Goal: Obtain resource: Download file/media

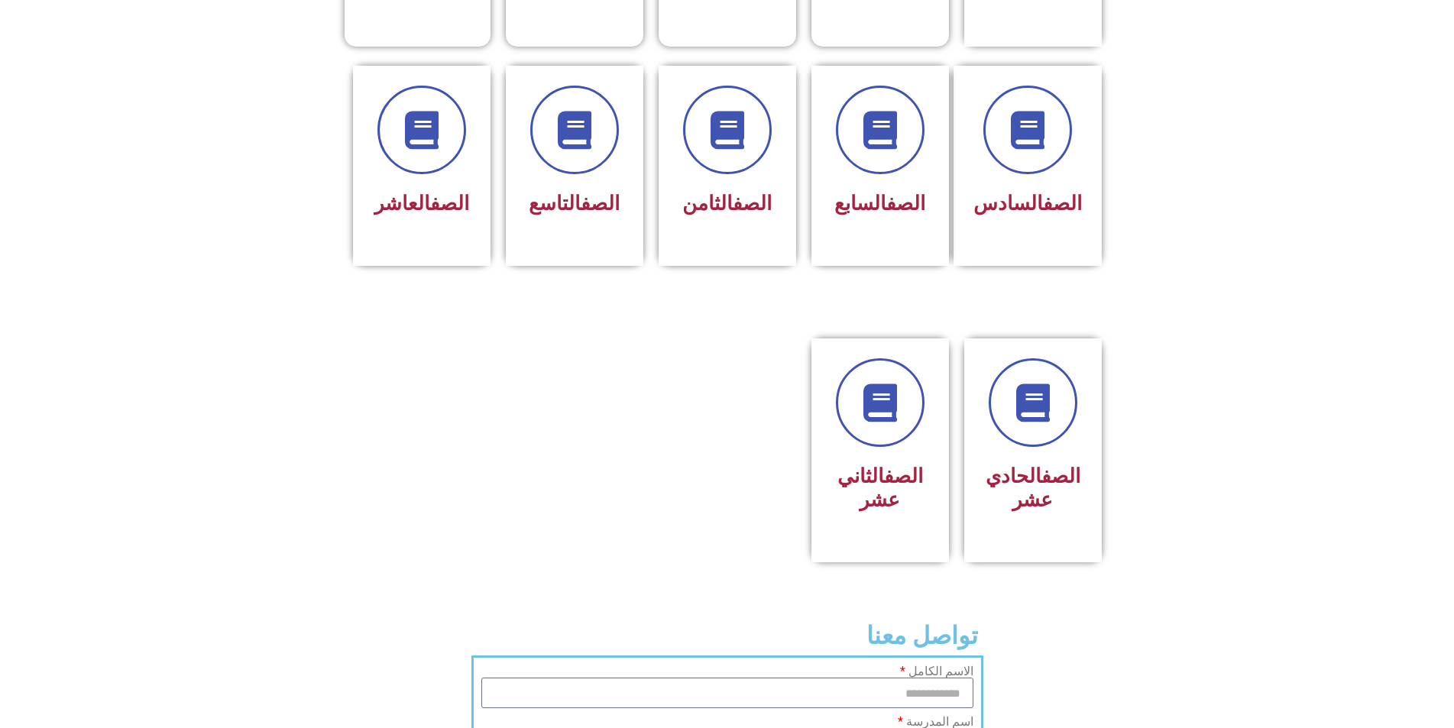
scroll to position [611, 0]
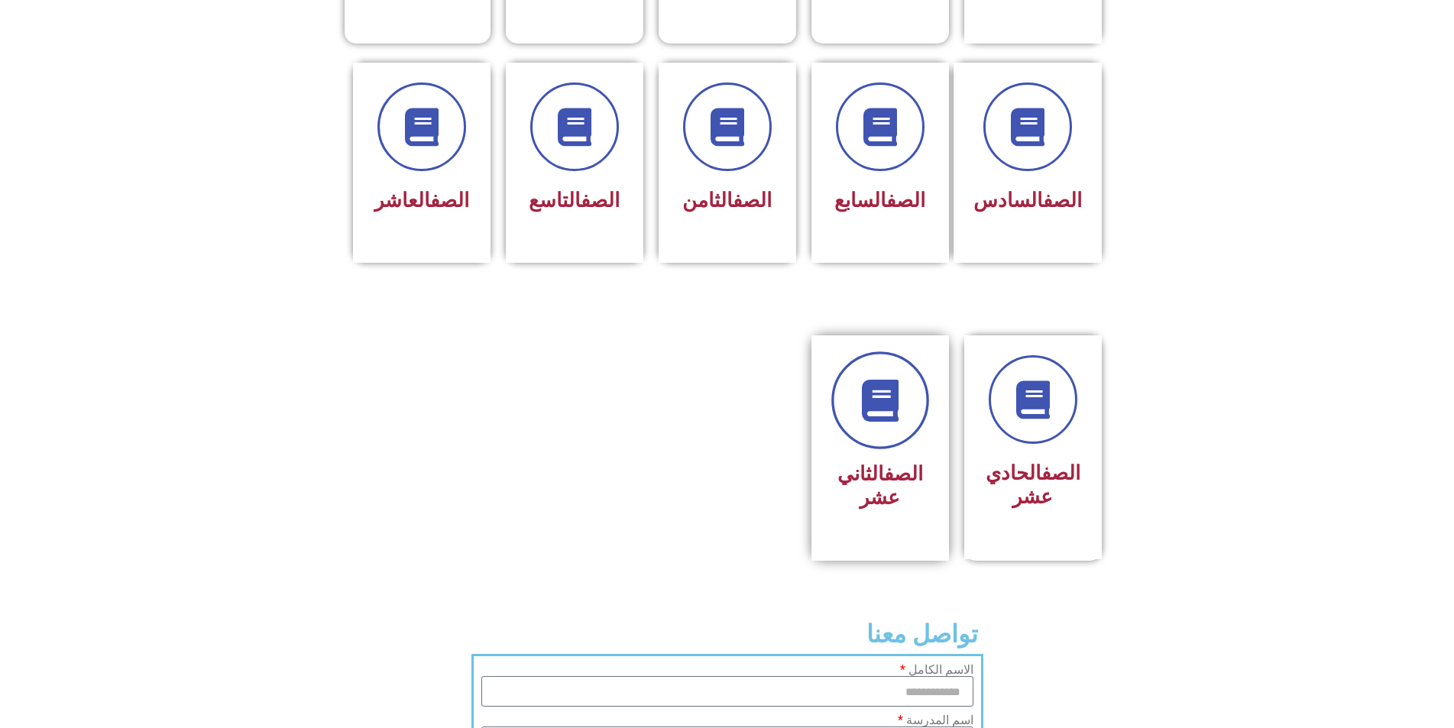
click at [877, 383] on link at bounding box center [880, 400] width 98 height 98
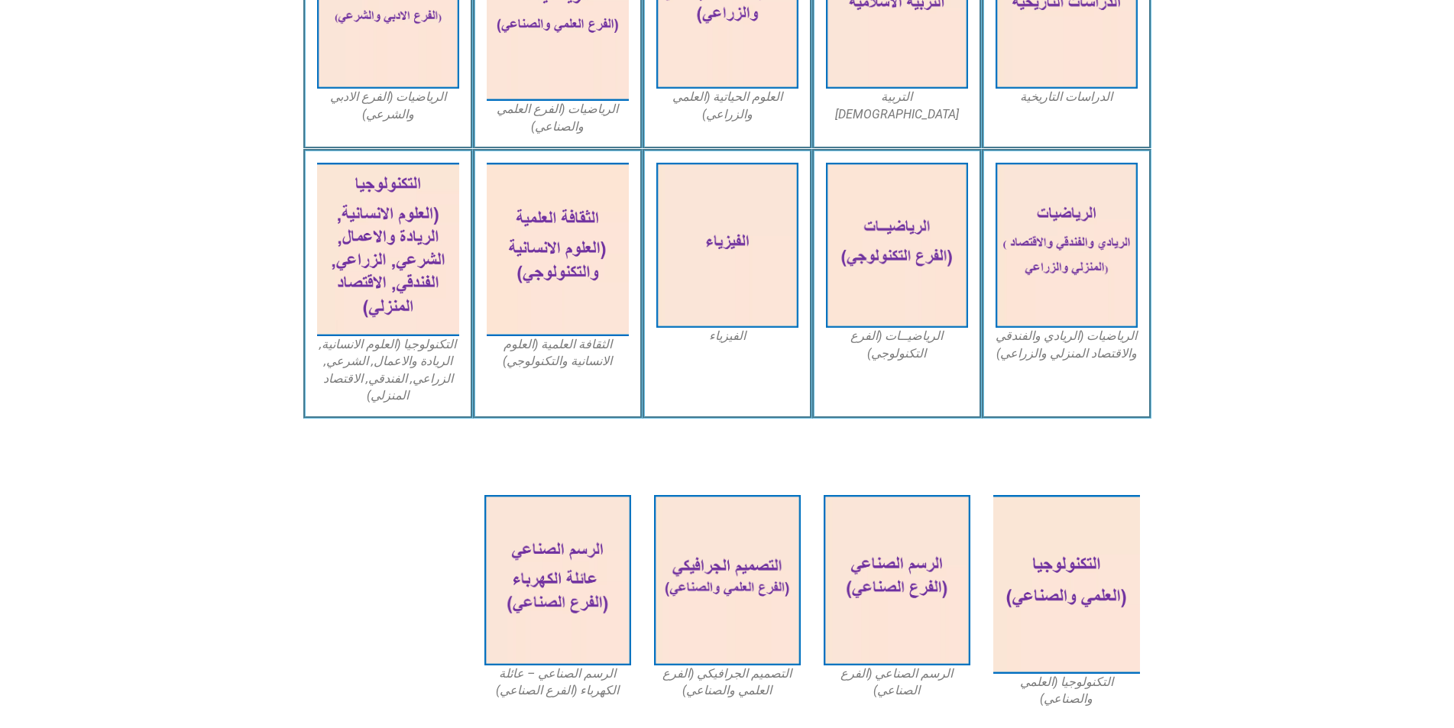
scroll to position [825, 0]
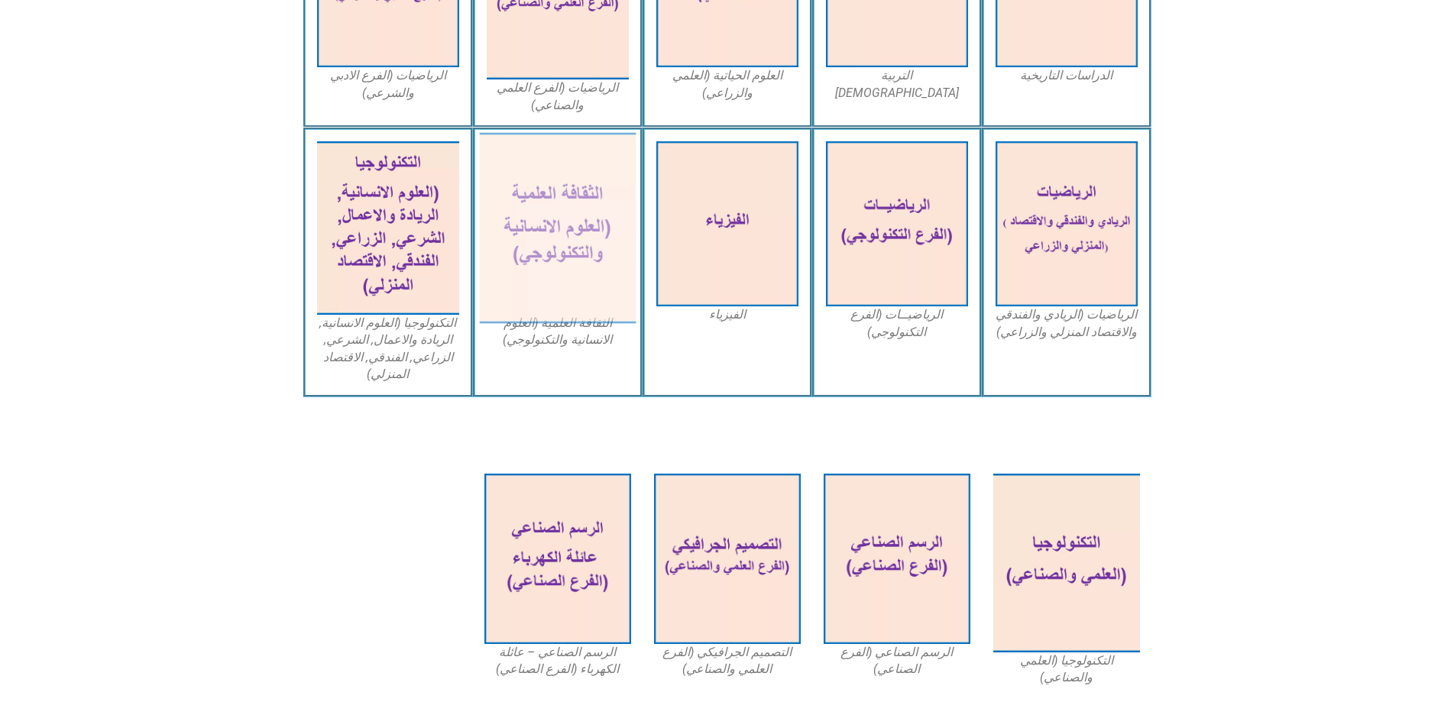
click at [601, 213] on img at bounding box center [557, 228] width 157 height 191
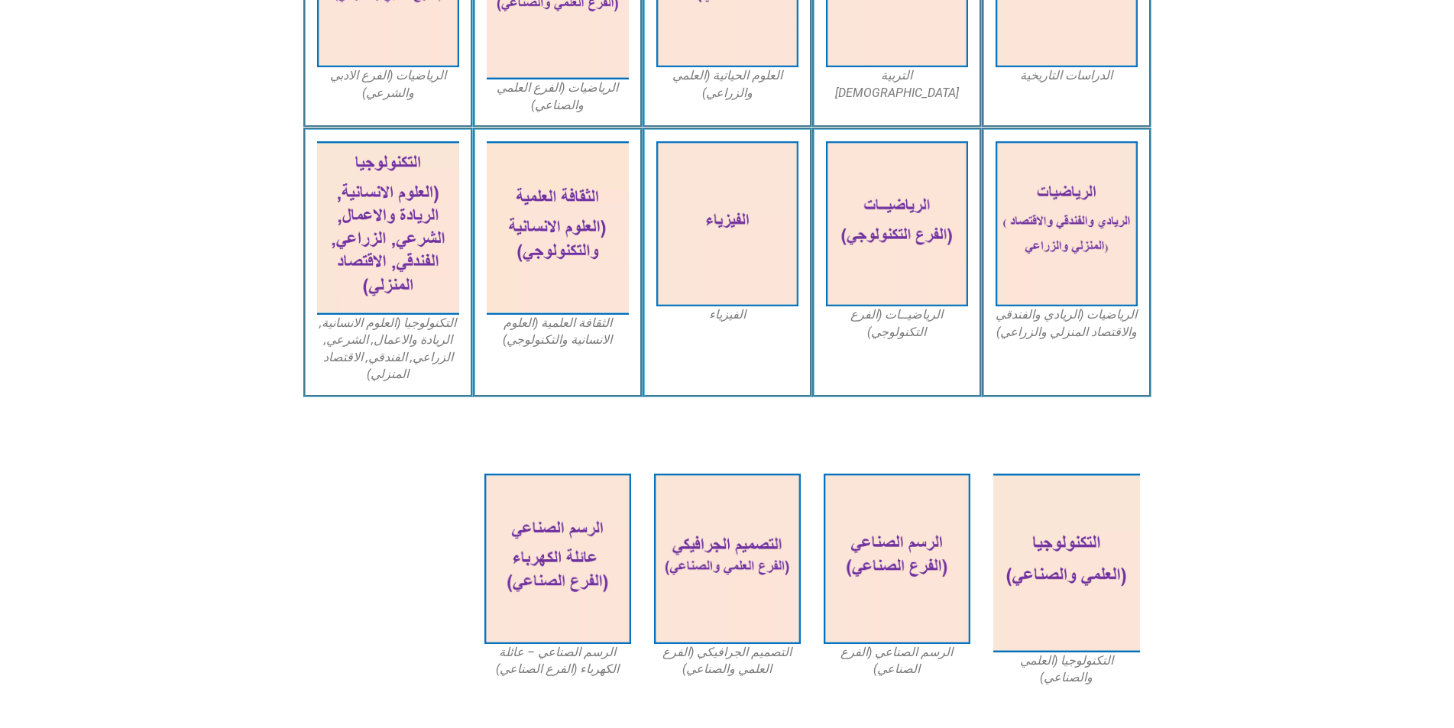
click at [1265, 283] on section "الرياضيات (الريادي والفندقي والاقتصاد المنزلي والزراعي) الرياضيــات (الفرع التك…" at bounding box center [727, 263] width 1454 height 270
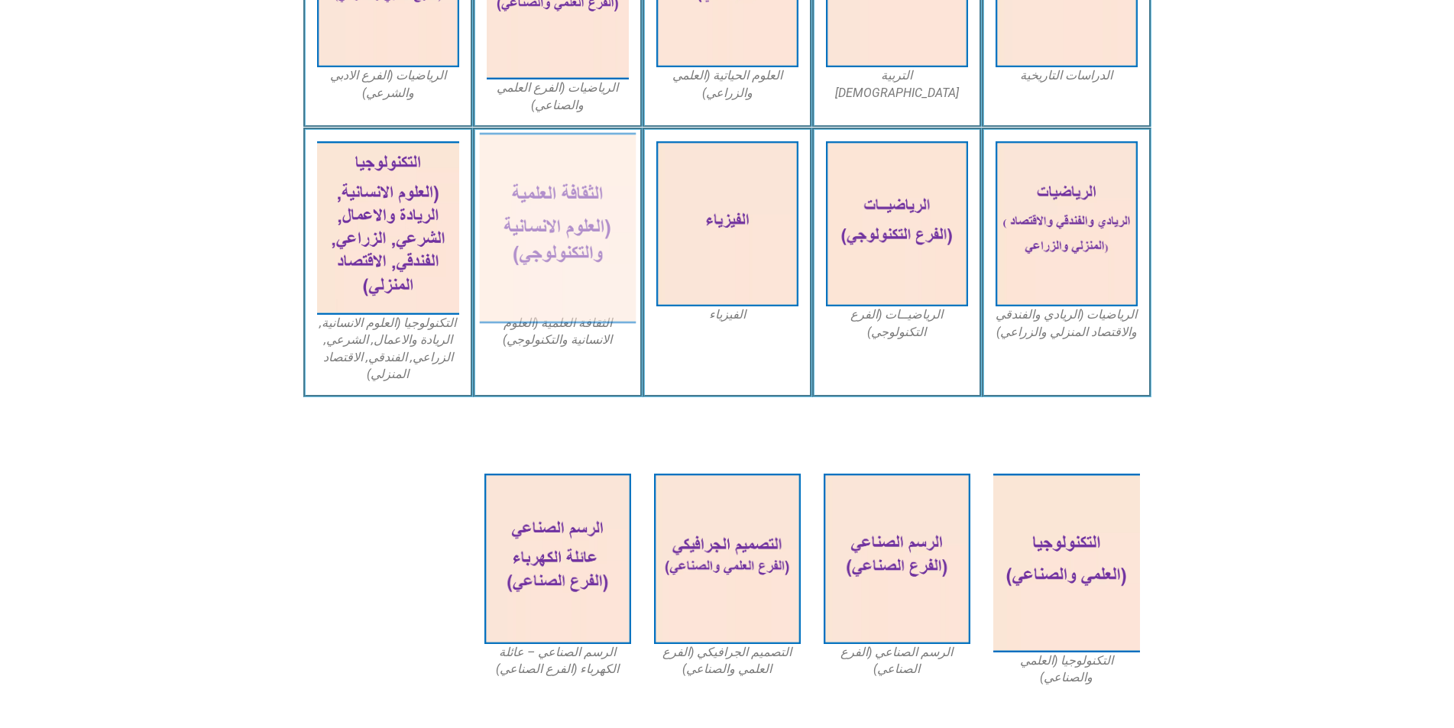
drag, startPoint x: 588, startPoint y: 206, endPoint x: 572, endPoint y: 179, distance: 31.5
click at [572, 179] on img at bounding box center [557, 228] width 157 height 191
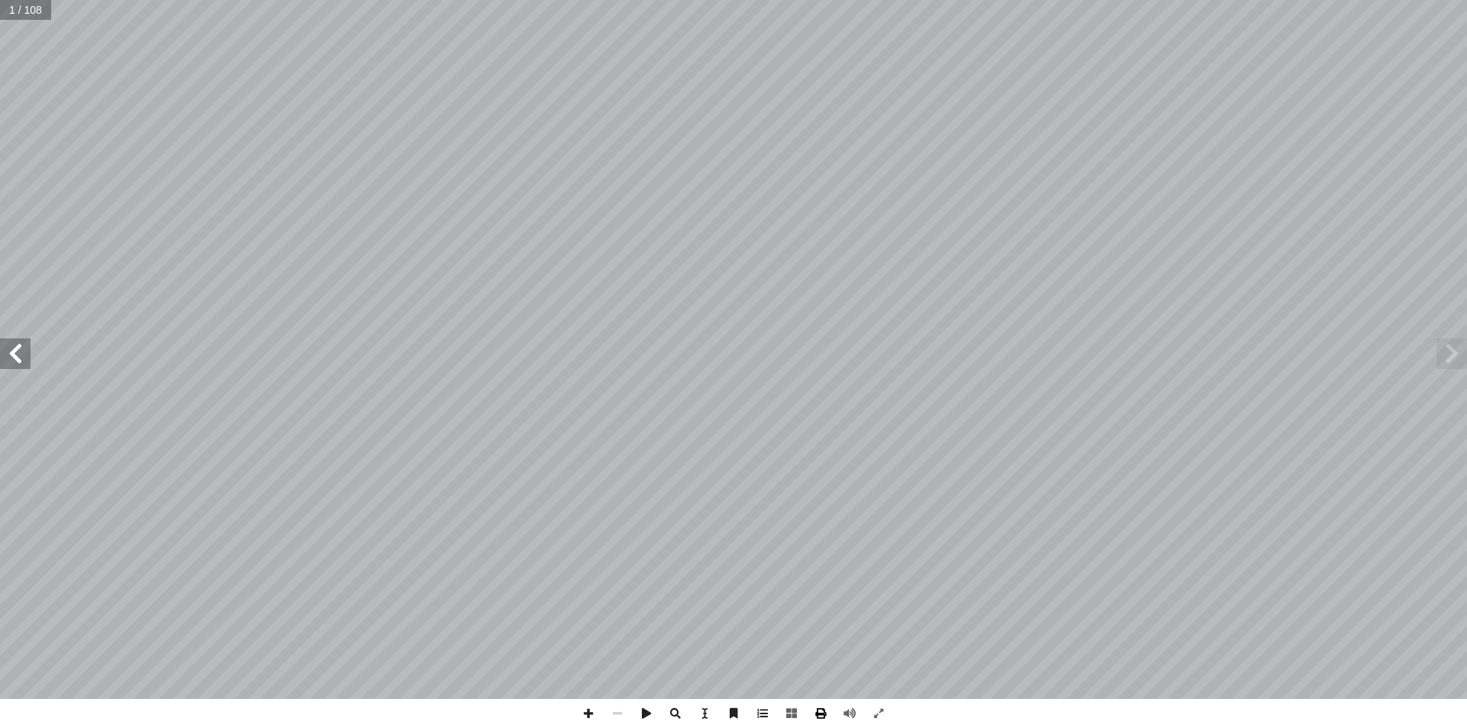
click at [825, 713] on span at bounding box center [820, 713] width 29 height 29
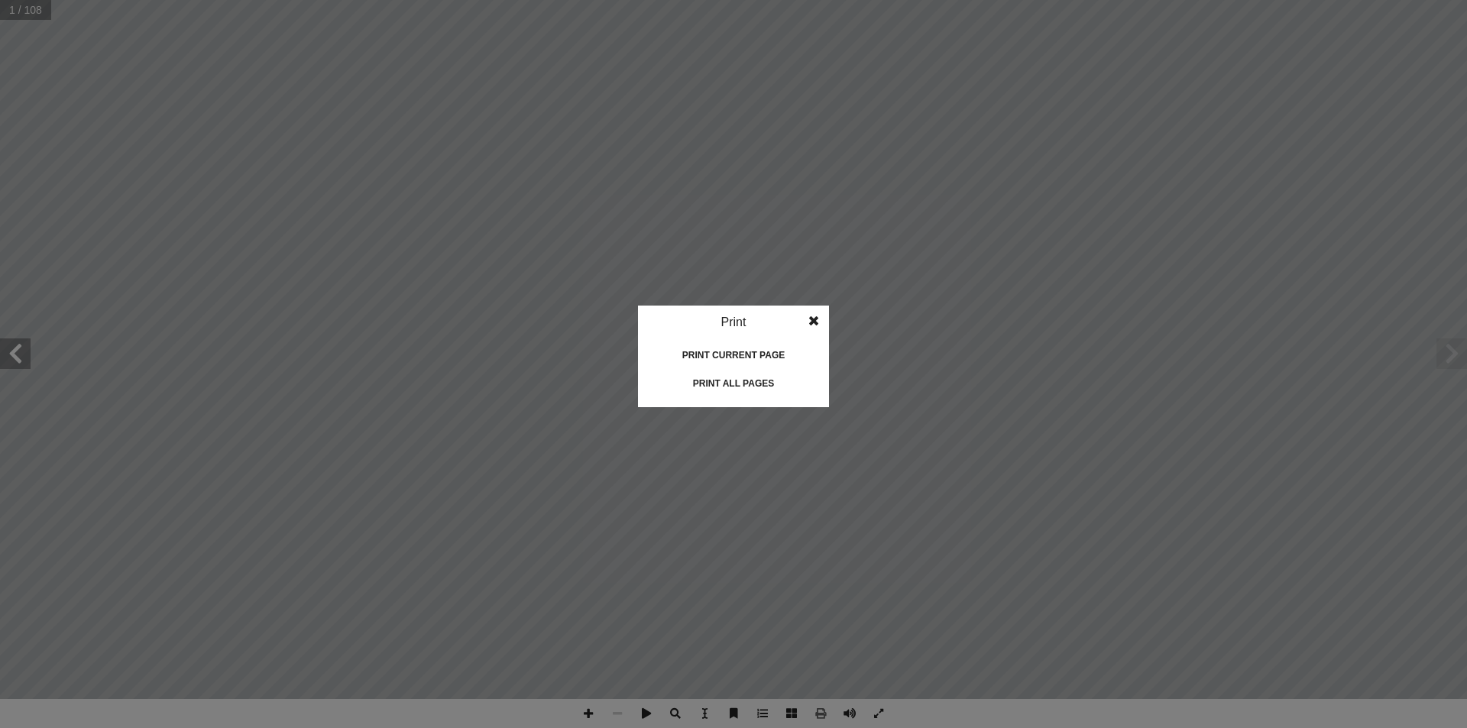
click at [817, 317] on span at bounding box center [814, 321] width 28 height 31
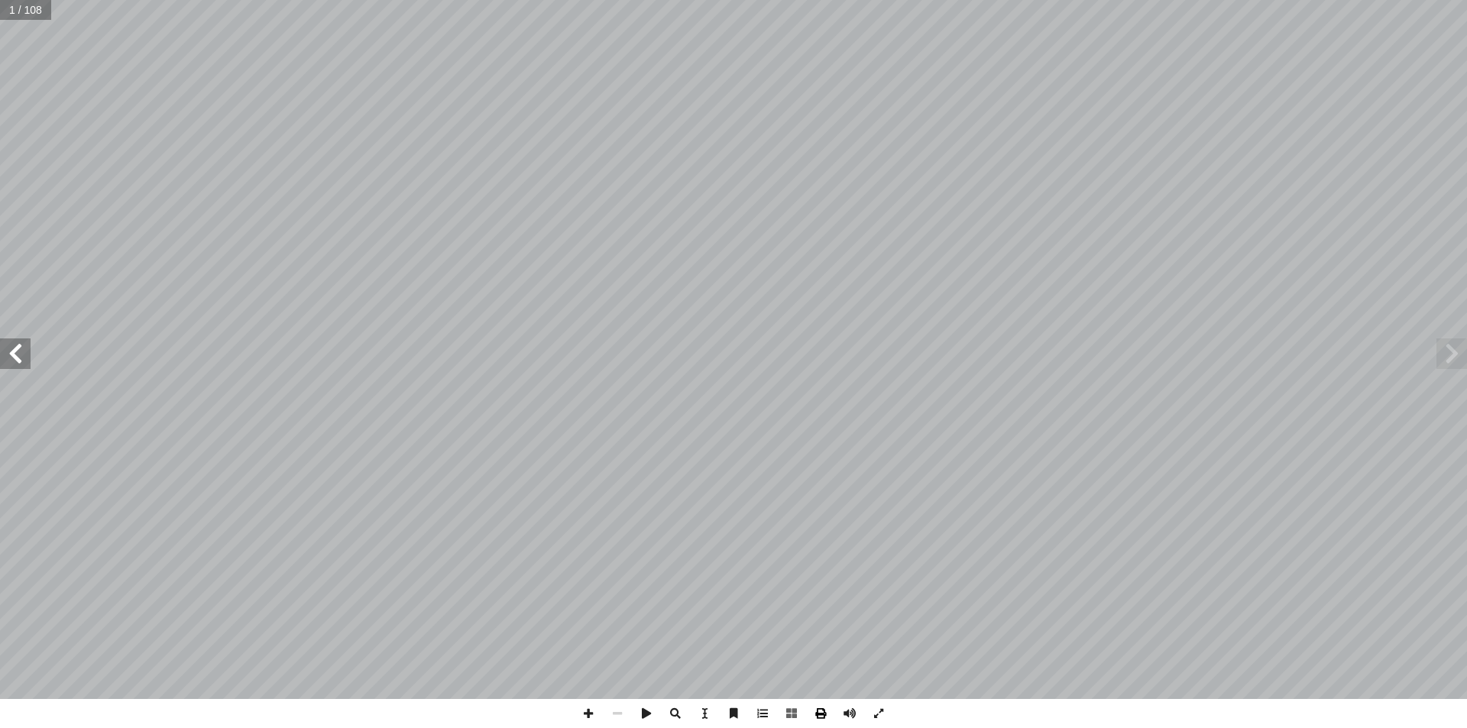
click at [818, 714] on span at bounding box center [820, 713] width 29 height 29
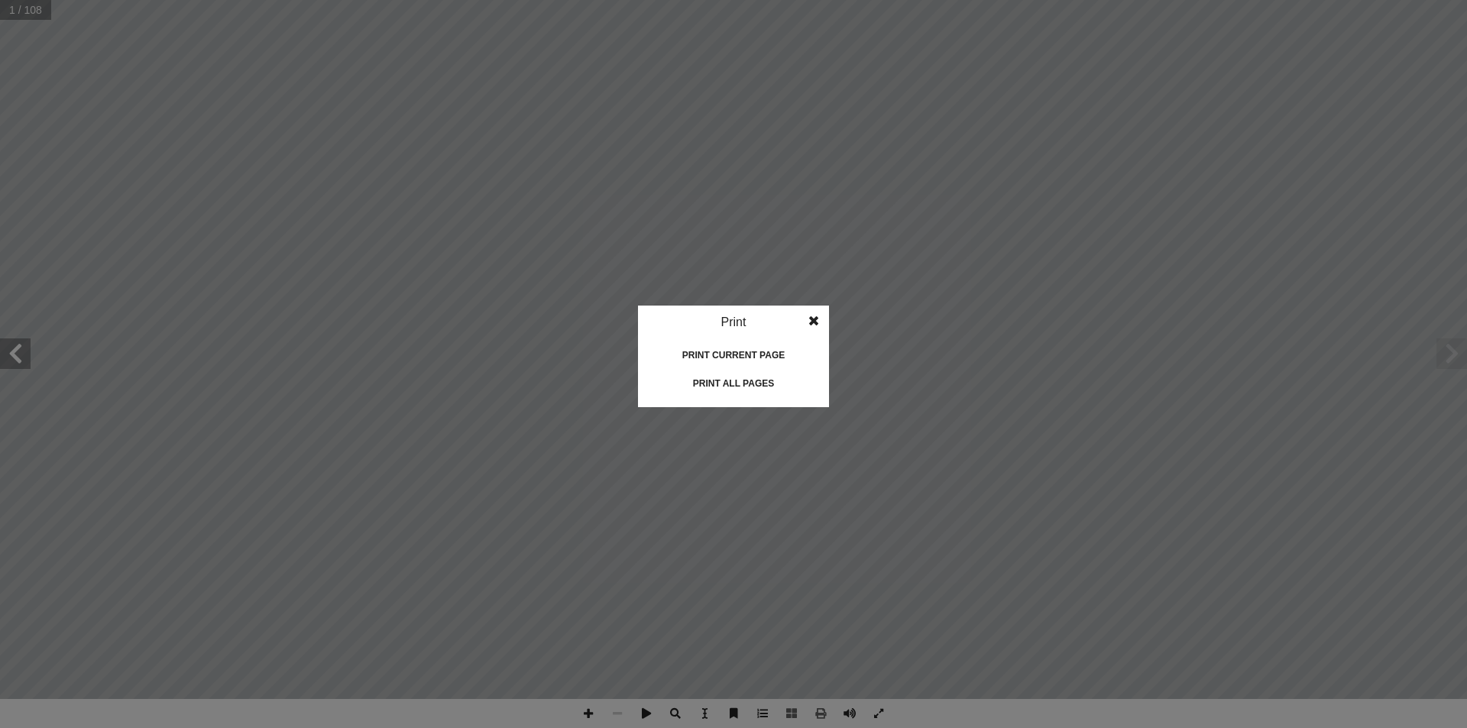
click at [730, 355] on div "Print current page" at bounding box center [733, 355] width 153 height 24
click at [726, 322] on div "Print" at bounding box center [733, 323] width 191 height 34
click at [815, 319] on span at bounding box center [814, 321] width 28 height 31
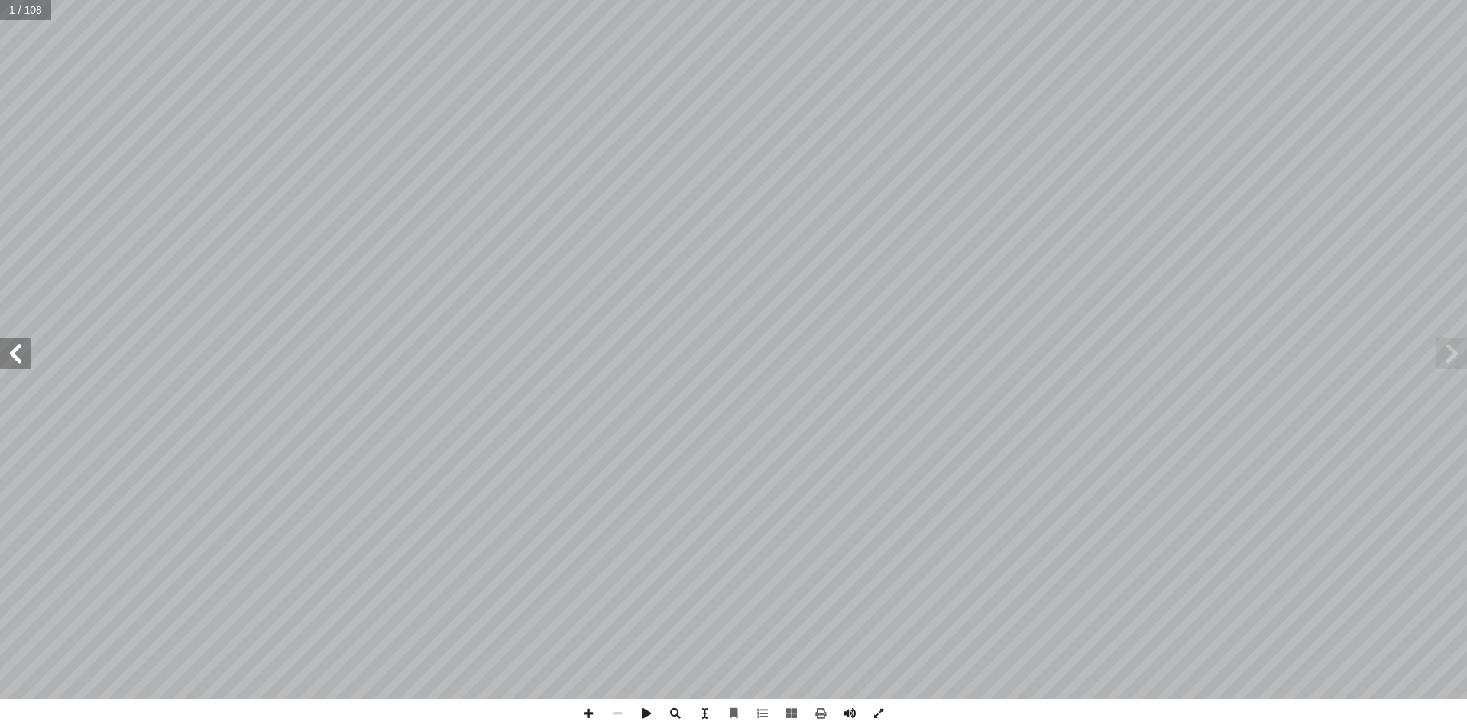
click at [1451, 354] on span at bounding box center [1451, 353] width 31 height 31
click at [20, 364] on span at bounding box center [15, 353] width 31 height 31
click at [820, 708] on span at bounding box center [820, 713] width 29 height 29
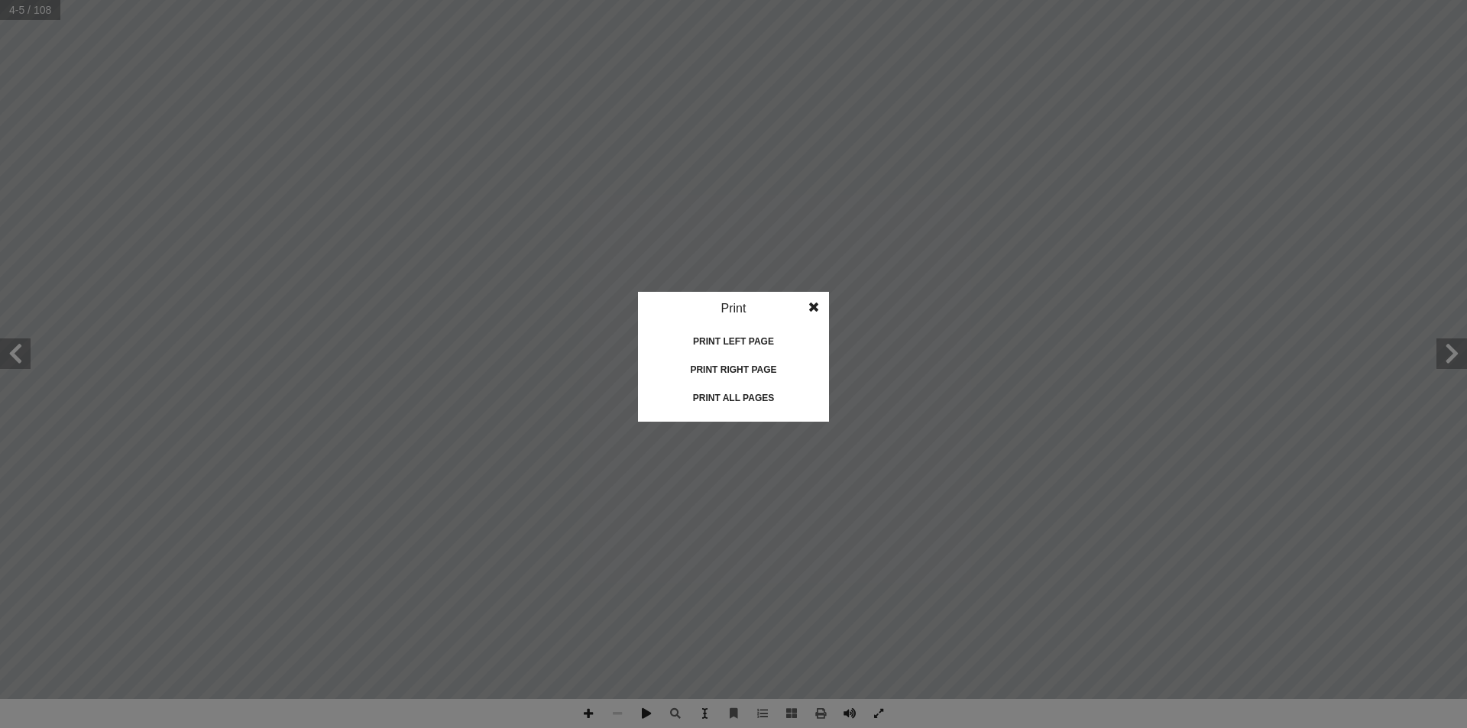
click at [739, 338] on div "Print left page" at bounding box center [733, 341] width 153 height 24
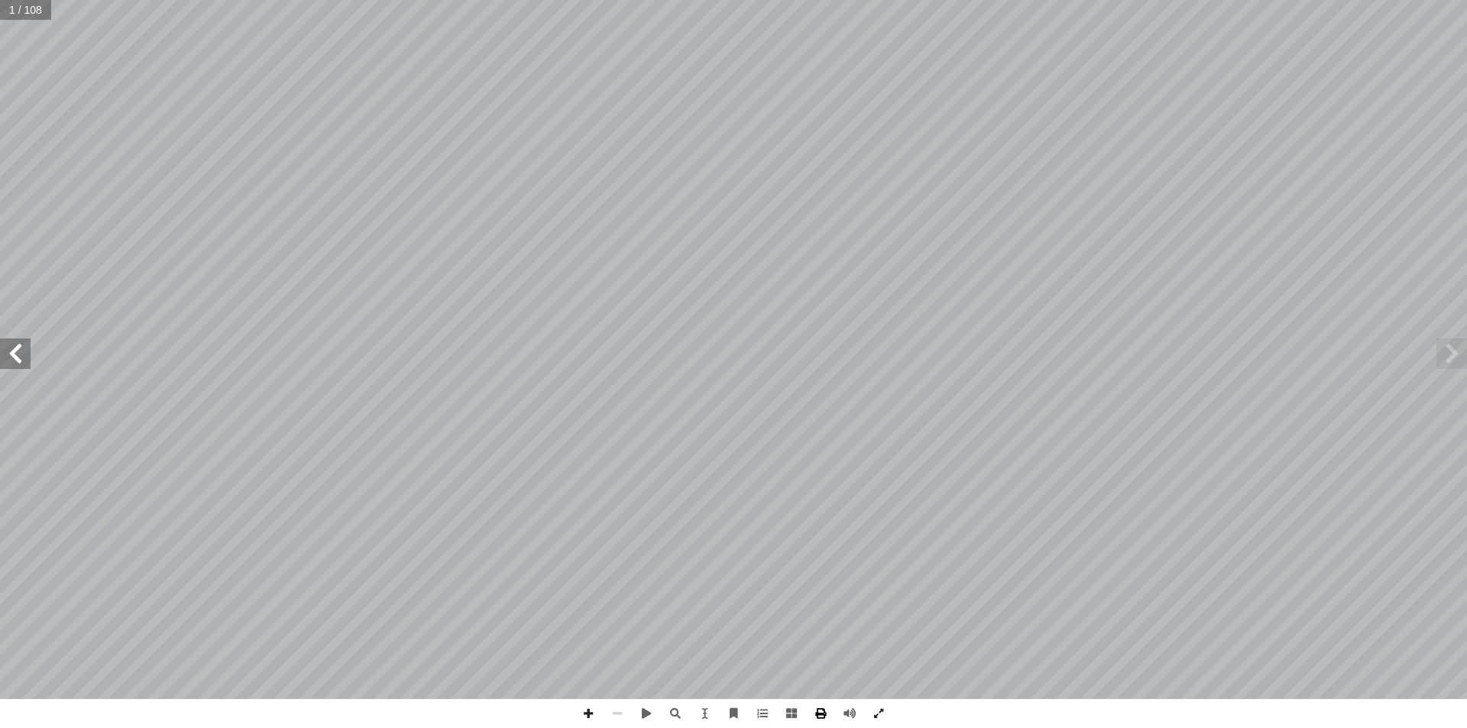
click at [821, 709] on span at bounding box center [820, 713] width 29 height 29
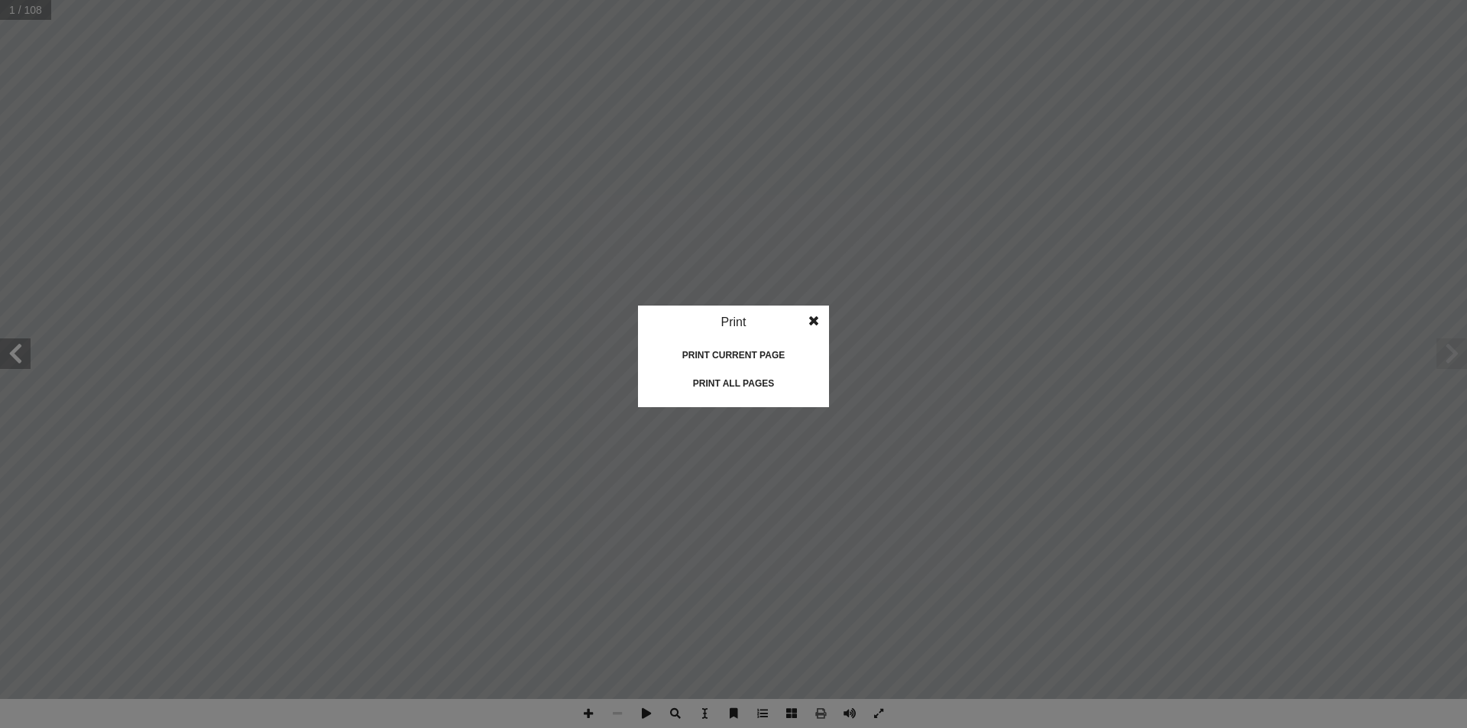
click at [812, 319] on span at bounding box center [814, 321] width 28 height 31
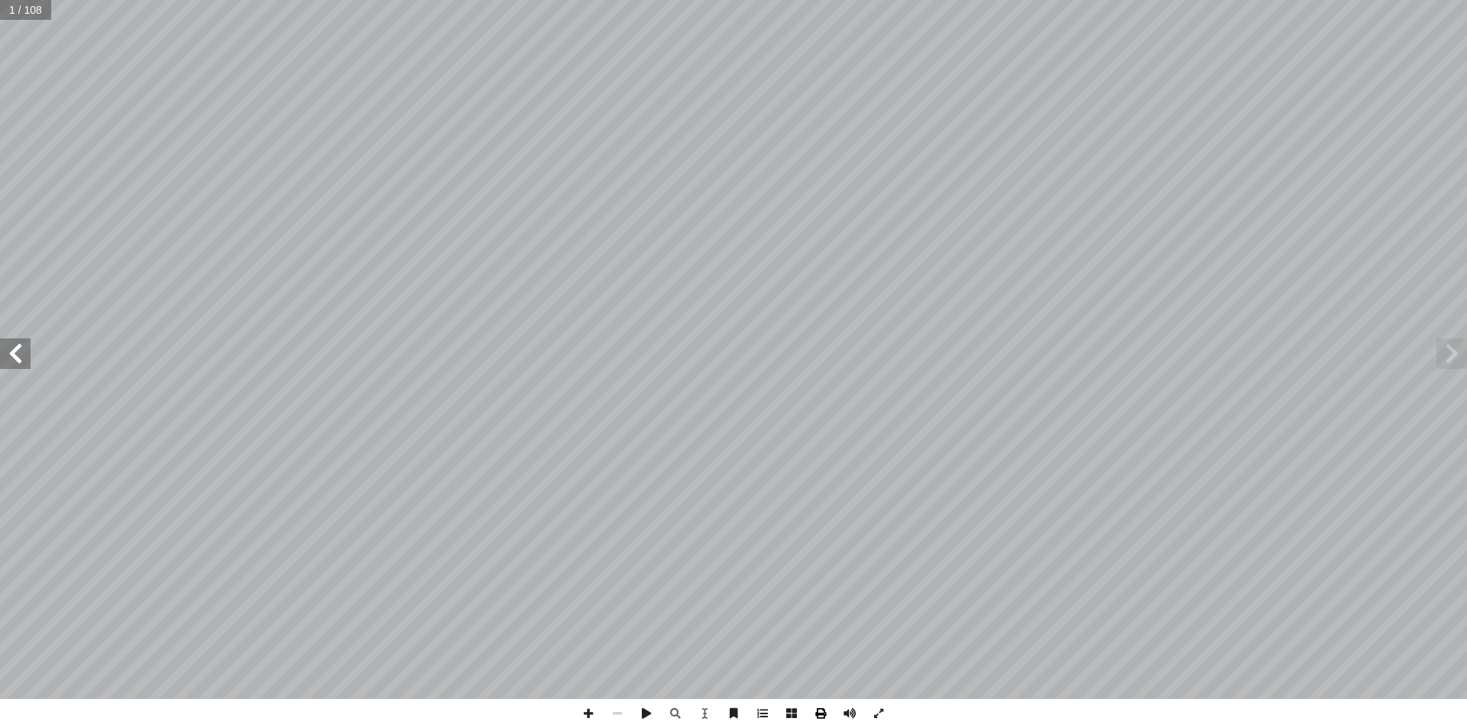
click at [822, 714] on span at bounding box center [820, 713] width 29 height 29
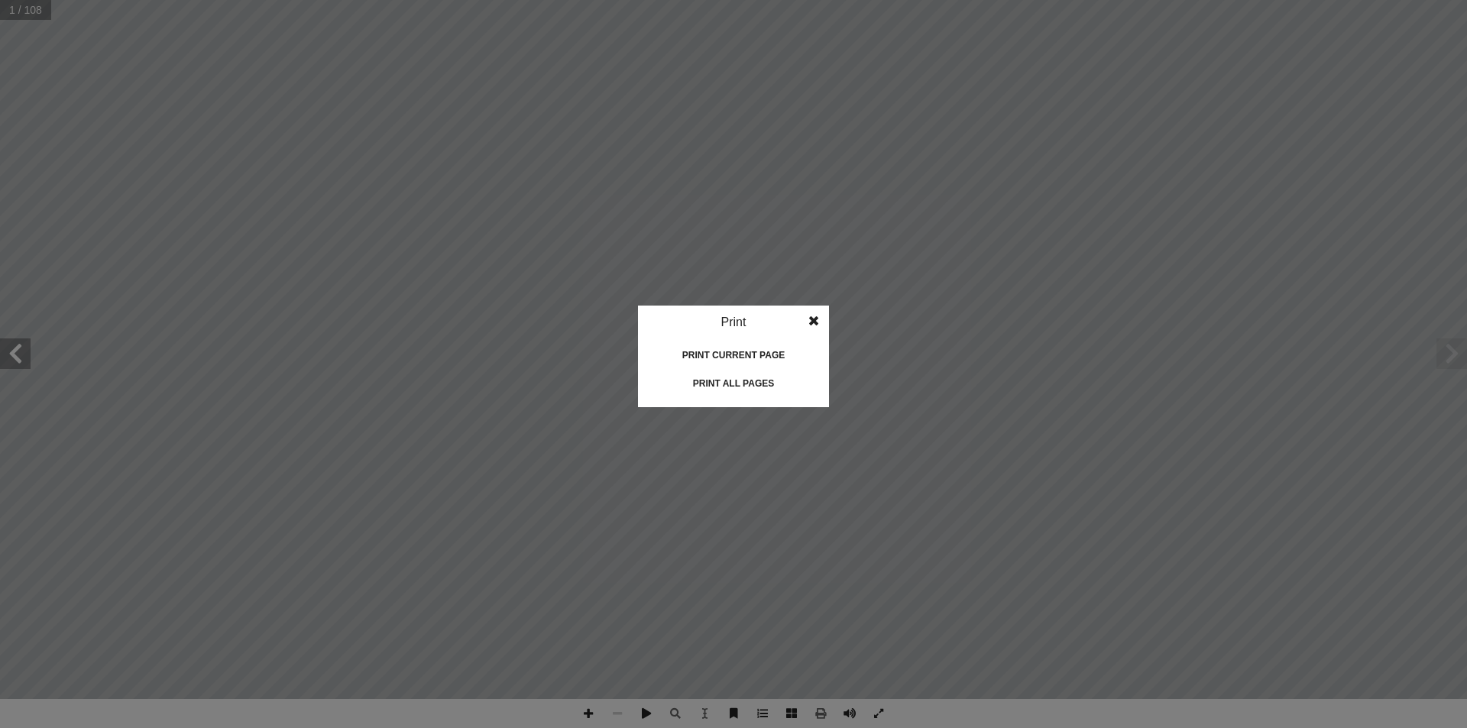
click at [748, 355] on div "Print current page" at bounding box center [733, 355] width 153 height 24
click at [815, 319] on span at bounding box center [814, 321] width 28 height 31
